Goal: Register for event/course

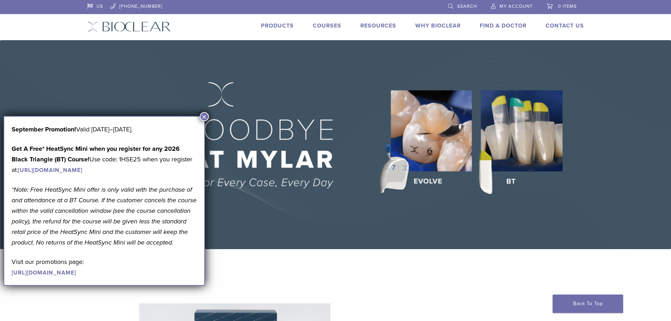
click at [205, 118] on button "×" at bounding box center [204, 116] width 9 height 9
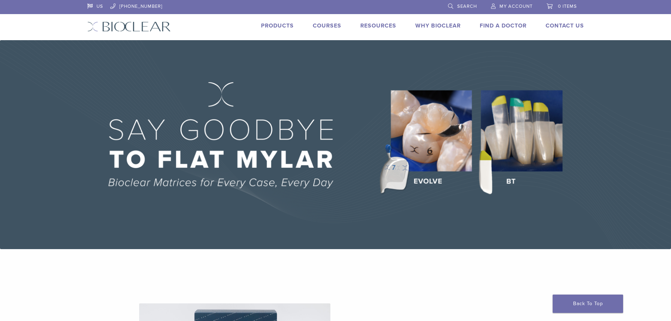
click at [326, 26] on link "Courses" at bounding box center [327, 25] width 29 height 7
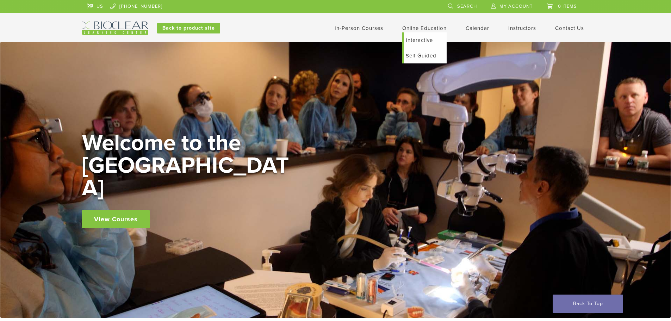
click at [415, 56] on link "Self Guided" at bounding box center [425, 55] width 43 height 15
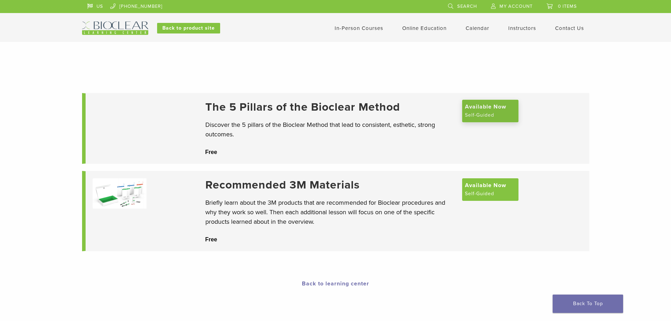
click at [489, 108] on span "Available Now" at bounding box center [485, 106] width 41 height 8
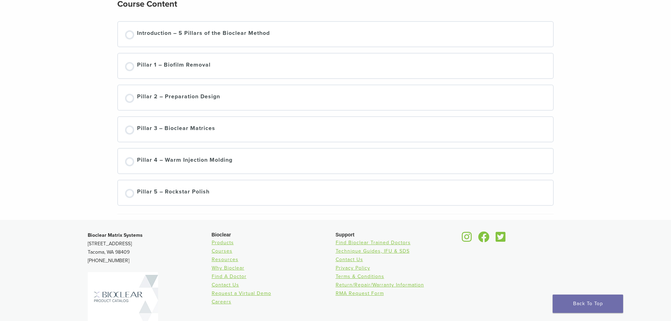
scroll to position [10, 0]
